Goal: Information Seeking & Learning: Learn about a topic

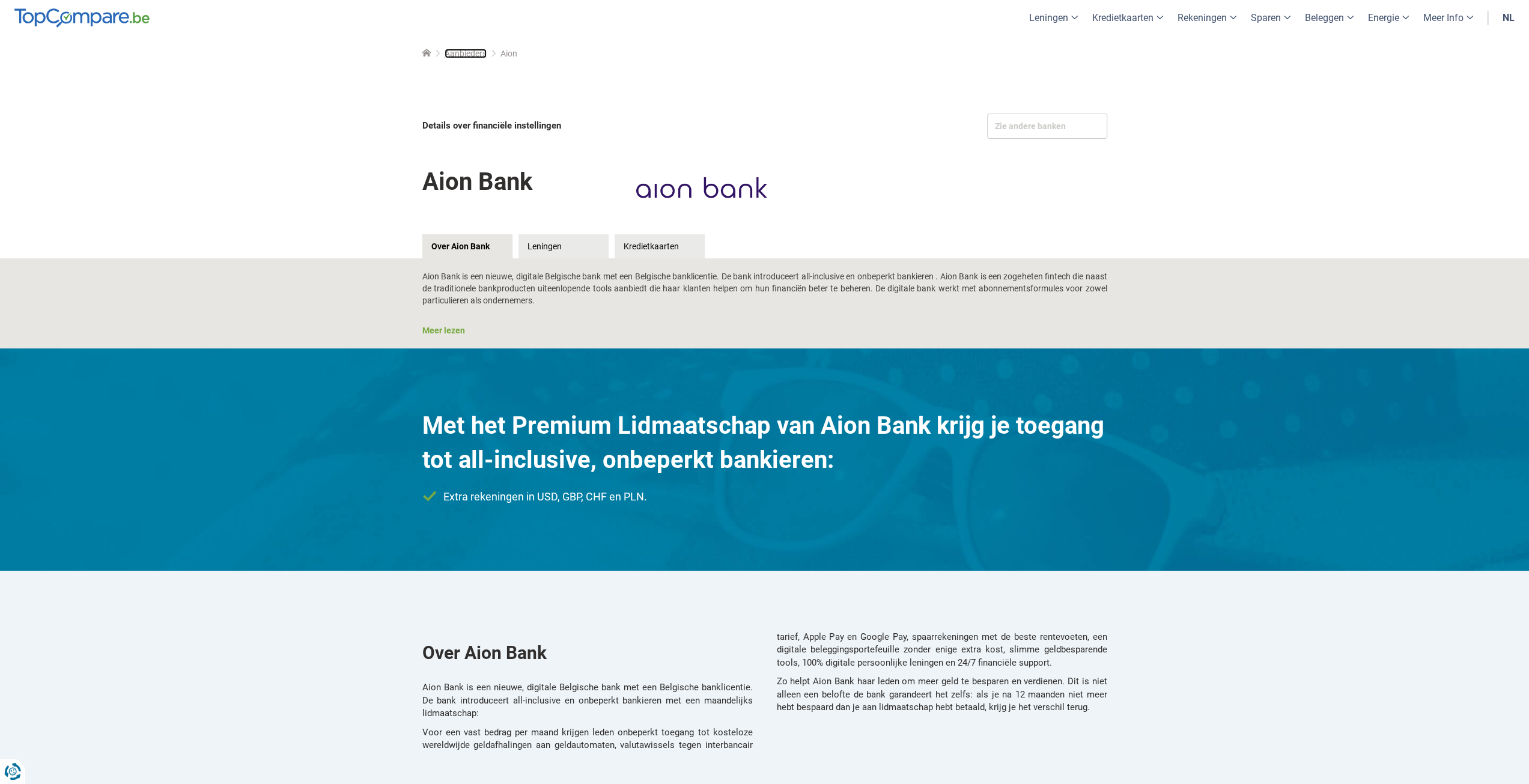
click at [467, 56] on span "Aanbieders" at bounding box center [466, 53] width 42 height 10
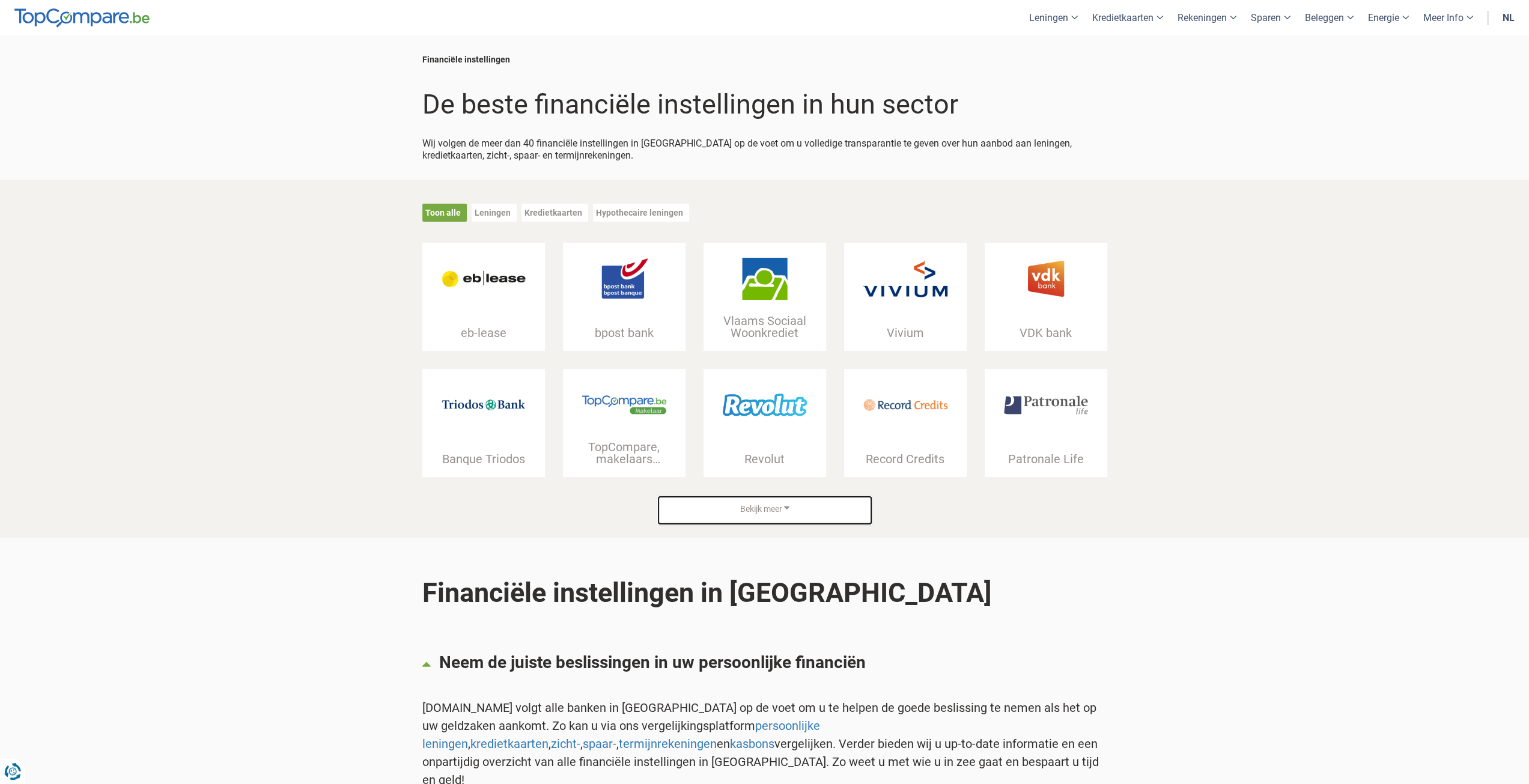
click at [770, 510] on span "Bekijk meer" at bounding box center [761, 510] width 42 height 12
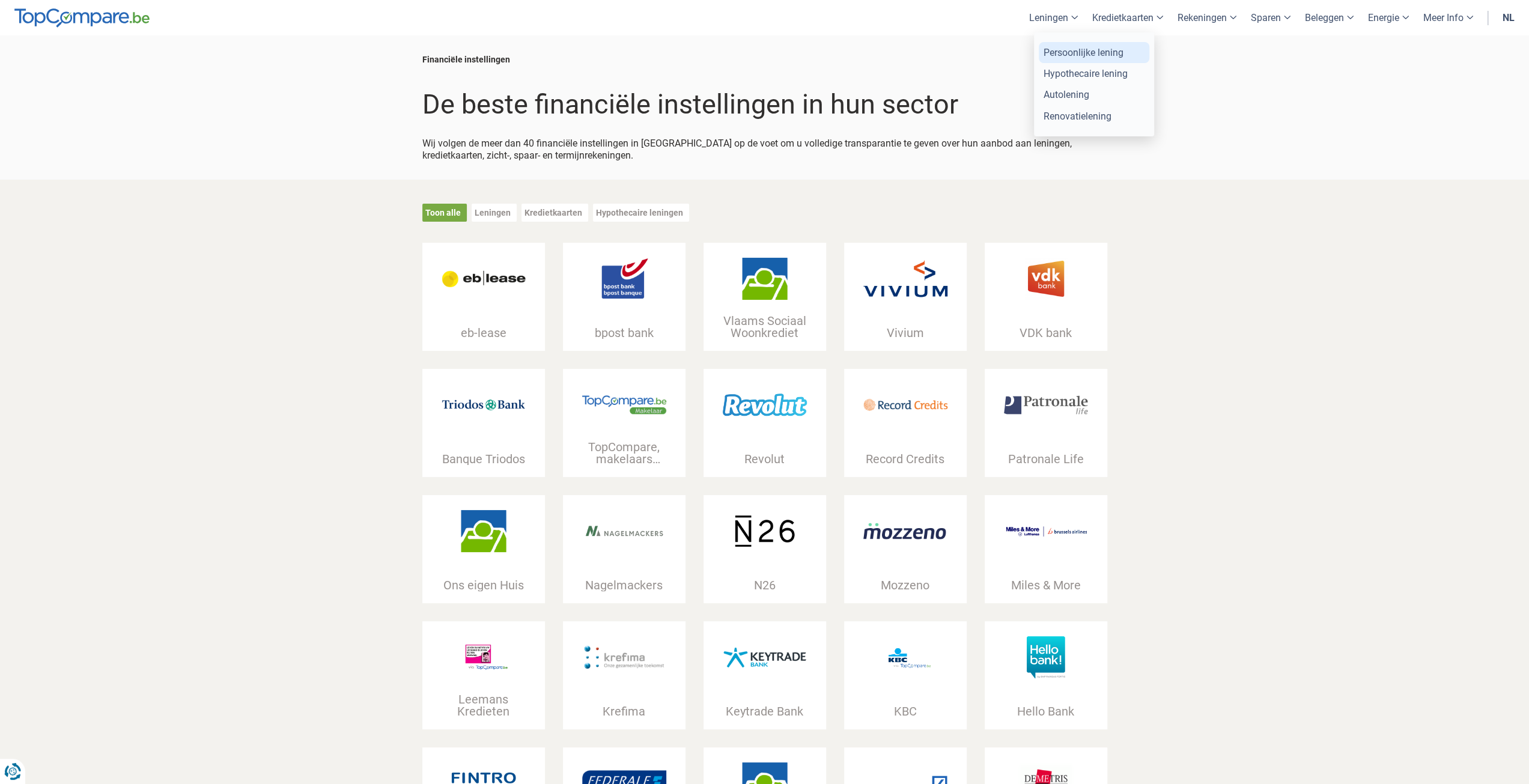
click at [1070, 52] on link "Persoonlijke lening" at bounding box center [1094, 52] width 110 height 21
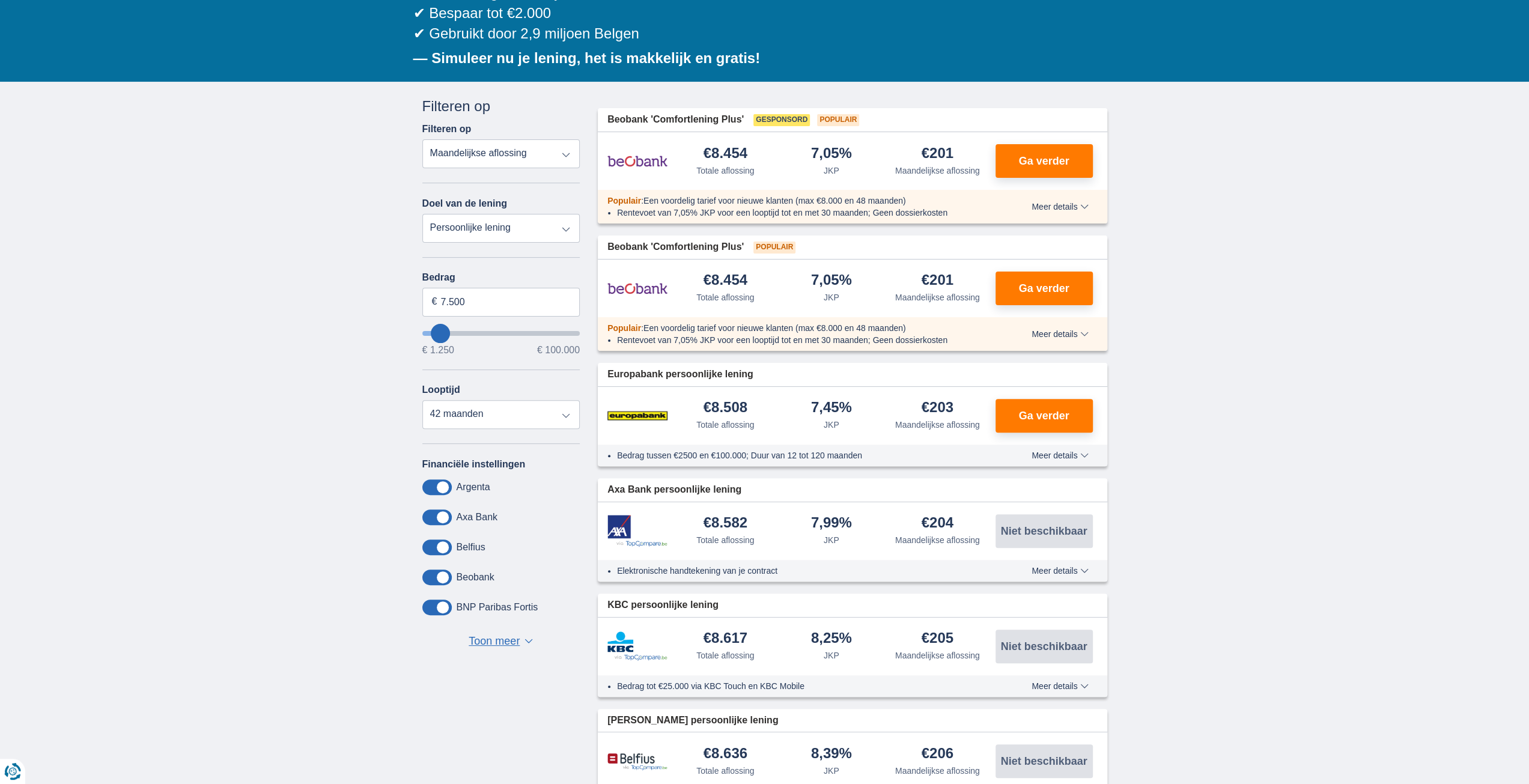
scroll to position [360, 0]
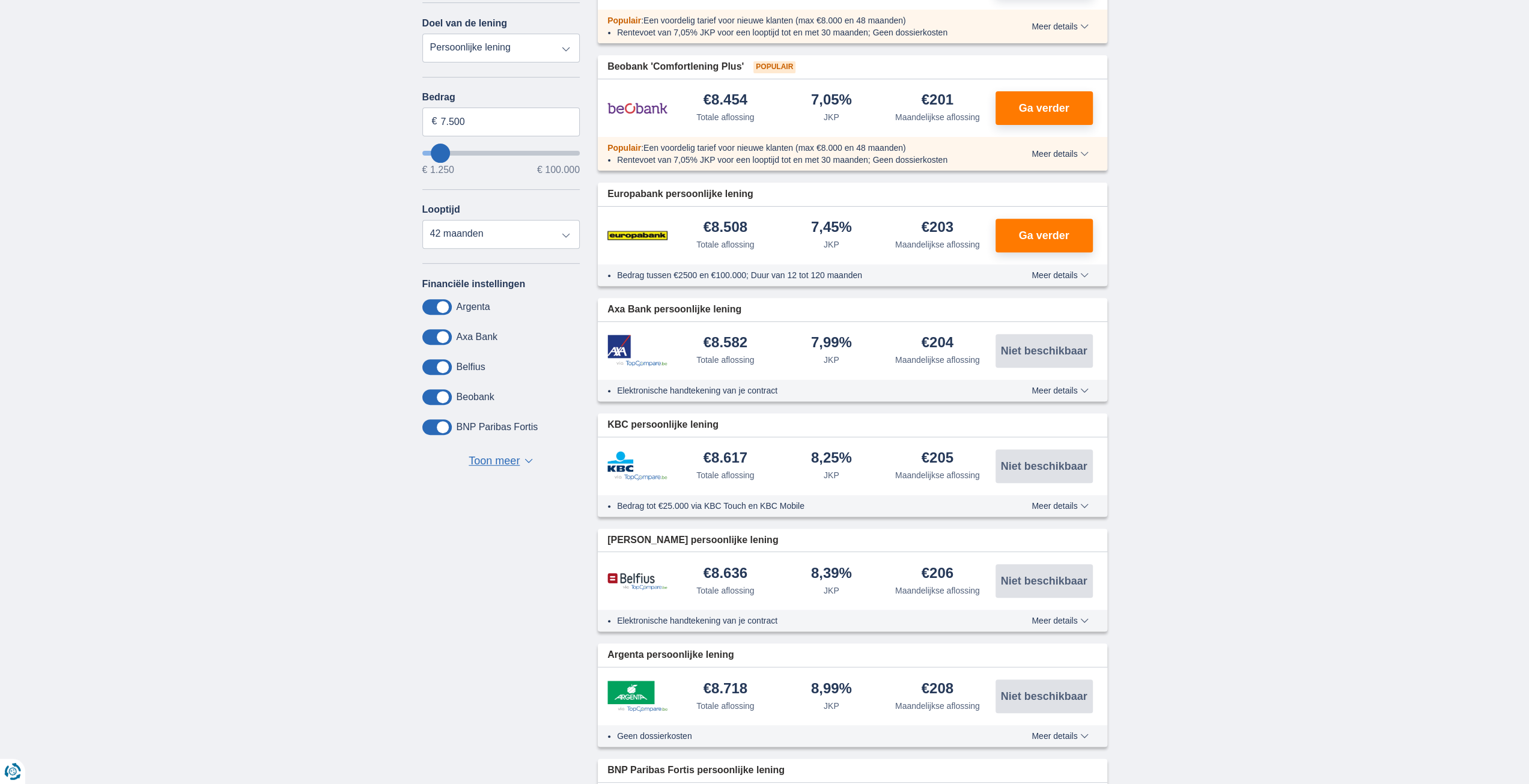
click at [490, 458] on span "Toon meer" at bounding box center [494, 462] width 51 height 16
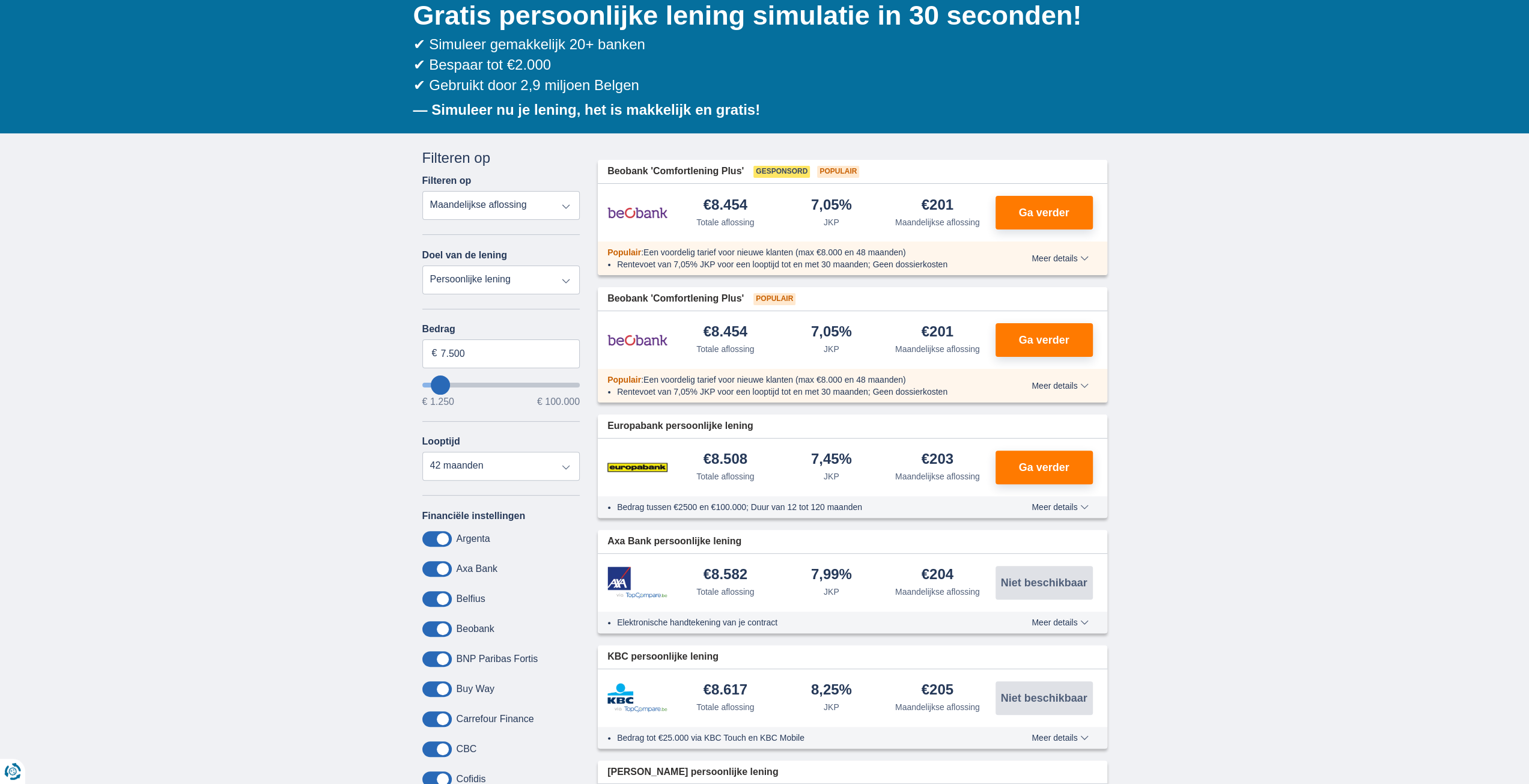
scroll to position [60, 0]
